Goal: Check status: Check status

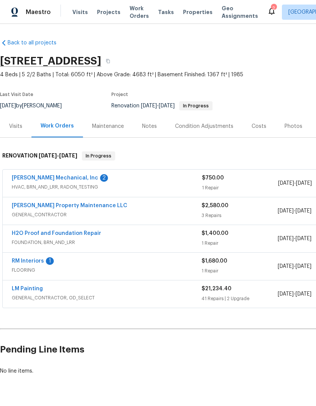
click at [46, 180] on link "[PERSON_NAME] Mechanical, Inc" at bounding box center [55, 177] width 86 height 5
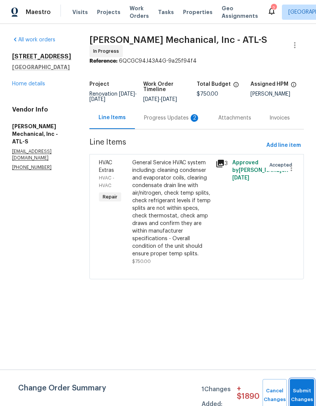
click at [295, 392] on button "Submit Changes" at bounding box center [302, 395] width 24 height 33
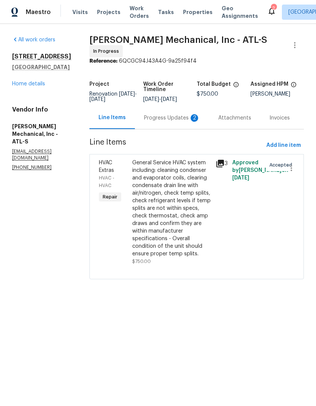
click at [167, 116] on div "Progress Updates 2" at bounding box center [172, 118] width 56 height 8
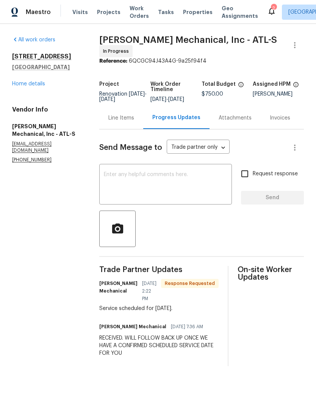
click at [33, 85] on link "Home details" at bounding box center [28, 83] width 33 height 5
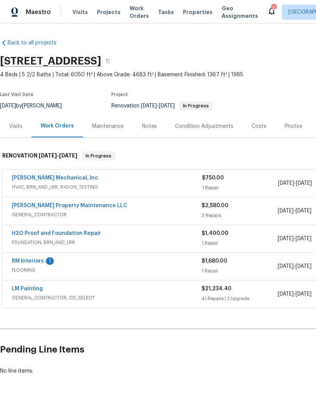
click at [28, 262] on link "RM Interiors" at bounding box center [28, 260] width 32 height 5
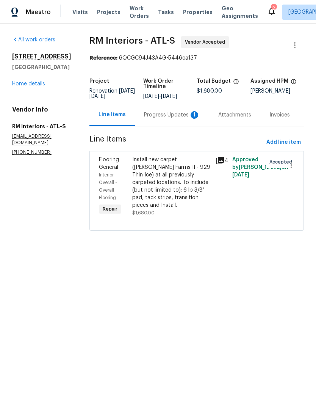
click at [167, 113] on div "Progress Updates 1" at bounding box center [172, 115] width 56 height 8
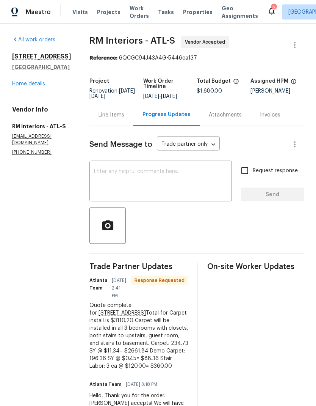
scroll to position [12, 0]
